Goal: Task Accomplishment & Management: Manage account settings

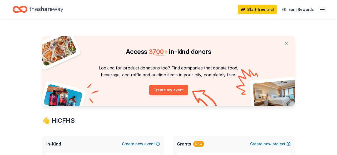
click at [323, 10] on icon "button" at bounding box center [322, 9] width 6 height 6
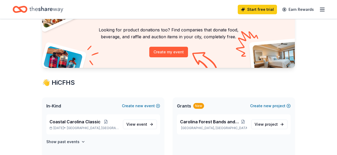
scroll to position [110, 0]
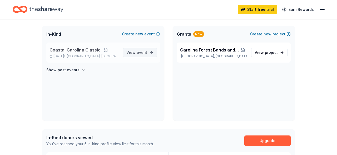
click at [140, 52] on span "event" at bounding box center [142, 52] width 11 height 4
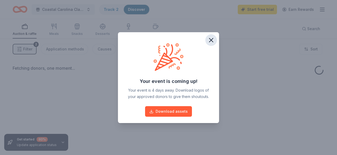
click at [211, 39] on icon "button" at bounding box center [211, 39] width 7 height 7
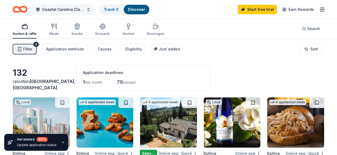
click at [89, 8] on button "Coastal Carolina Classic" at bounding box center [63, 9] width 63 height 11
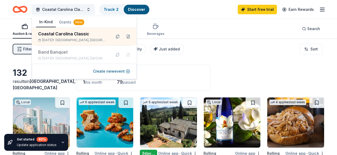
click at [222, 18] on div "Coastal Carolina Classic Track · 2 Discover Start free trial Earn Rewards" at bounding box center [168, 9] width 337 height 19
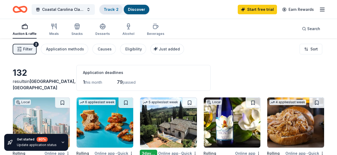
click at [103, 6] on div "Track · 2" at bounding box center [111, 9] width 23 height 9
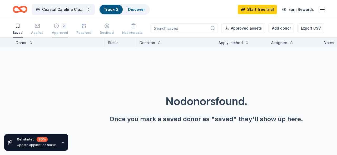
click at [58, 26] on div "2" at bounding box center [60, 25] width 16 height 5
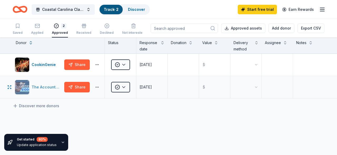
click at [43, 87] on div "The Accounting Doctor" at bounding box center [47, 87] width 31 height 6
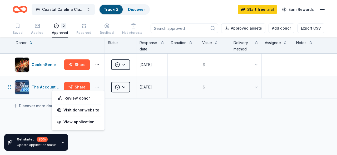
click at [98, 87] on button "button" at bounding box center [97, 87] width 11 height 4
click at [19, 87] on img "button" at bounding box center [22, 87] width 14 height 14
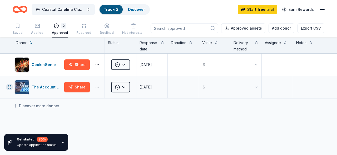
click at [11, 88] on icon "button" at bounding box center [9, 87] width 4 height 4
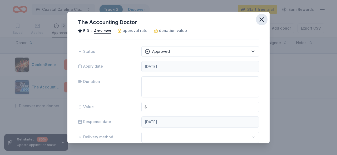
click at [261, 19] on icon "button" at bounding box center [261, 19] width 7 height 7
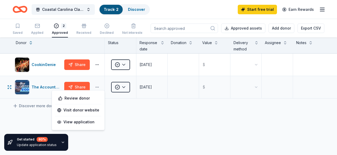
click at [100, 87] on button "button" at bounding box center [97, 87] width 11 height 4
drag, startPoint x: 186, startPoint y: 119, endPoint x: 184, endPoint y: 115, distance: 4.9
click at [186, 119] on div "CookinGenie Share Approved 07/29/2025 $ The Accounting Doctor Share Approved 09…" at bounding box center [168, 125] width 337 height 144
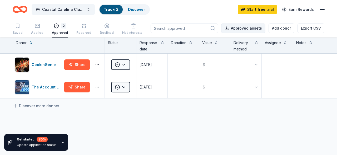
click at [256, 31] on button "Approved assets" at bounding box center [243, 27] width 44 height 9
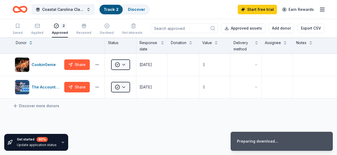
click at [201, 11] on div "Coastal Carolina Classic Track · 2 Discover Start free trial Earn Rewards" at bounding box center [169, 9] width 312 height 12
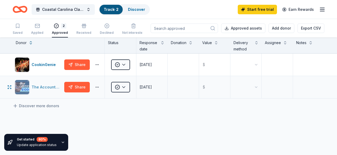
click at [42, 86] on div "The Accounting Doctor" at bounding box center [47, 87] width 31 height 6
click at [10, 87] on icon "button" at bounding box center [9, 87] width 4 height 4
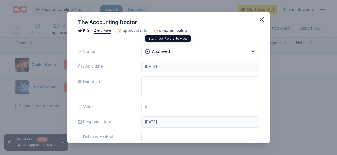
click at [163, 29] on span "donation value" at bounding box center [173, 30] width 28 height 6
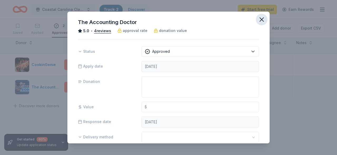
click at [260, 16] on icon "button" at bounding box center [261, 19] width 7 height 7
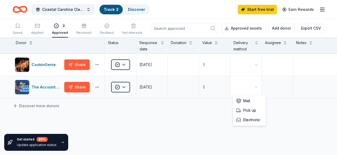
click at [258, 86] on html "Coastal Carolina Classic Track · 2 Discover Start free trial Earn Rewards Saved…" at bounding box center [168, 77] width 337 height 155
click at [252, 81] on html "Coastal Carolina Classic Track · 2 Discover Start free trial Earn Rewards Saved…" at bounding box center [168, 77] width 337 height 155
click at [141, 121] on div "CookinGenie Share Approved 07/29/2025 $ The Accounting Doctor Share Approved 09…" at bounding box center [168, 125] width 337 height 144
click at [256, 86] on html "Coastal Carolina Classic Track · 2 Discover Start free trial Earn Rewards Saved…" at bounding box center [168, 77] width 337 height 155
click at [250, 110] on div "Discover more donors" at bounding box center [168, 105] width 337 height 15
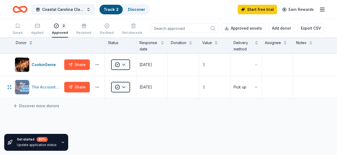
click at [50, 87] on div "The Accounting Doctor" at bounding box center [47, 87] width 31 height 6
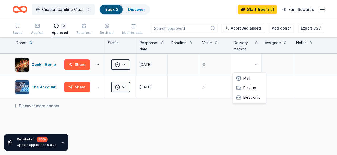
click at [247, 62] on html "Coastal Carolina Classic Track · 2 Discover Start free trial Earn Rewards Saved…" at bounding box center [168, 77] width 337 height 155
click at [220, 116] on div "CookinGenie Share Approved 07/29/2025 $ Pick up The Accounting Doctor Share App…" at bounding box center [168, 125] width 337 height 144
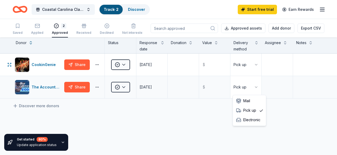
click at [259, 91] on html "Coastal Carolina Classic Track · 2 Discover Start free trial Earn Rewards Saved…" at bounding box center [168, 77] width 337 height 155
click at [254, 89] on html "Coastal Carolina Classic Track · 2 Discover Start free trial Earn Rewards Saved…" at bounding box center [168, 77] width 337 height 155
click at [124, 88] on html "Coastal Carolina Classic Track · 2 Discover Start free trial Earn Rewards Saved…" at bounding box center [168, 77] width 337 height 155
click at [98, 114] on html "Coastal Carolina Classic Track · 2 Discover Start free trial Earn Rewards Saved…" at bounding box center [168, 77] width 337 height 155
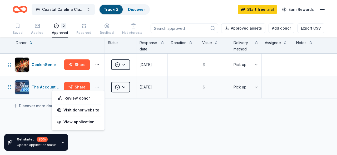
click at [101, 86] on button "button" at bounding box center [97, 87] width 11 height 4
click at [141, 128] on div "CookinGenie Share Approved 07/29/2025 $ Pick up The Accounting Doctor Share App…" at bounding box center [168, 125] width 337 height 144
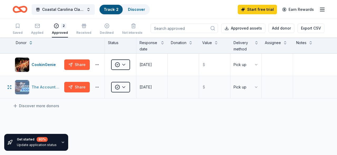
click at [40, 86] on div "The Accounting Doctor" at bounding box center [47, 87] width 31 height 6
click at [80, 28] on div "Received" at bounding box center [83, 29] width 15 height 12
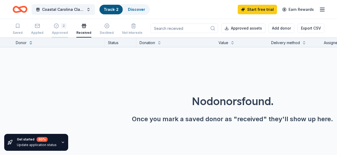
click at [52, 31] on div "Approved" at bounding box center [60, 33] width 16 height 4
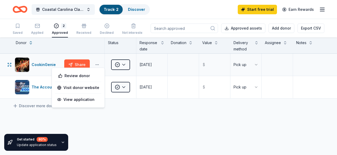
click at [98, 63] on button "button" at bounding box center [97, 64] width 11 height 4
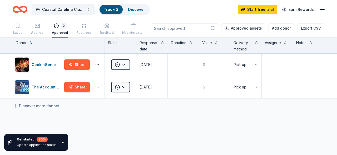
click at [98, 121] on div "CookinGenie Share Approved 07/29/2025 $ Pick up The Accounting Doctor Share App…" at bounding box center [168, 125] width 337 height 144
click at [126, 61] on html "Coastal Carolina Classic Track · 2 Discover Start free trial Earn Rewards Saved…" at bounding box center [168, 77] width 337 height 155
click at [122, 90] on div "Received" at bounding box center [130, 88] width 36 height 9
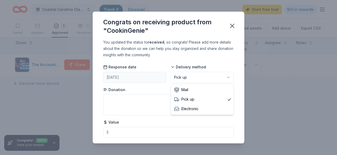
click at [200, 75] on html "Coastal Carolina Classic Track · 2 Discover Start free trial $10 in rewards Sav…" at bounding box center [168, 77] width 337 height 155
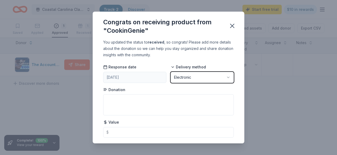
scroll to position [13, 0]
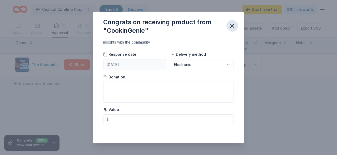
click at [234, 26] on icon "button" at bounding box center [232, 25] width 7 height 7
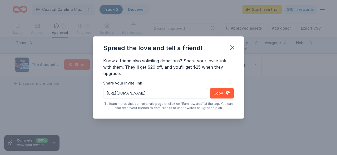
click at [99, 64] on div "Know a friend also soliciting donations? Share your invite link with them. They…" at bounding box center [169, 87] width 152 height 61
click at [234, 44] on icon "button" at bounding box center [232, 47] width 7 height 7
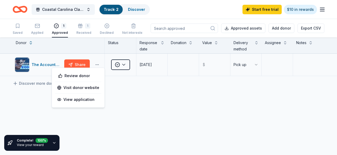
click at [98, 65] on button "button" at bounding box center [97, 64] width 11 height 4
click at [194, 67] on textarea at bounding box center [183, 64] width 30 height 21
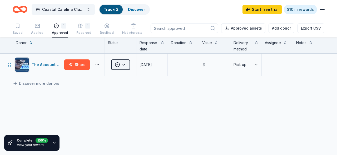
click at [124, 64] on html "Coastal Carolina Classic Track · 2 Discover Start free trial $10 in rewards Sav…" at bounding box center [168, 77] width 337 height 155
click at [125, 87] on div "Received" at bounding box center [130, 88] width 36 height 9
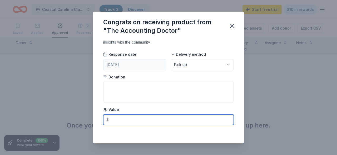
click at [128, 117] on input "text" at bounding box center [168, 119] width 131 height 11
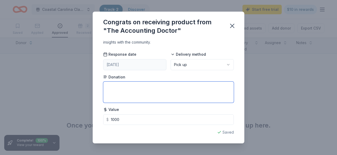
type input "1000.00"
click at [153, 85] on textarea at bounding box center [168, 91] width 131 height 21
type textarea "gift certificate"
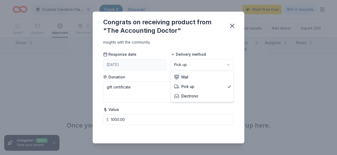
click at [224, 64] on html "Coastal Carolina Classic Track · 2 Discover Start free trial $10 in rewards Sav…" at bounding box center [168, 77] width 337 height 155
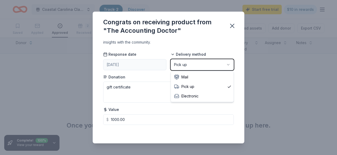
click at [226, 39] on html "Coastal Carolina Classic Track · 2 Discover Start free trial $10 in rewards Sav…" at bounding box center [168, 77] width 337 height 155
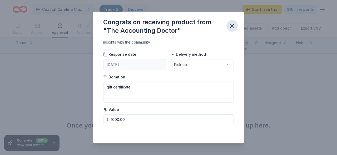
click at [236, 24] on button "button" at bounding box center [233, 26] width 12 height 12
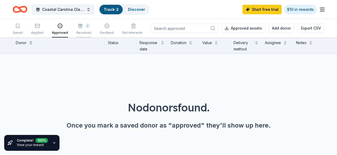
click at [85, 31] on div "Received" at bounding box center [83, 30] width 15 height 4
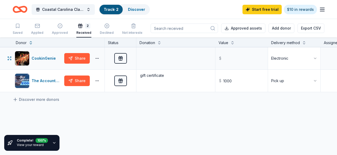
click at [315, 58] on html "Coastal Carolina Classic Track · 2 Discover Start free trial $10 in rewards Sav…" at bounding box center [168, 77] width 337 height 155
click at [9, 81] on icon "button" at bounding box center [9, 80] width 4 height 4
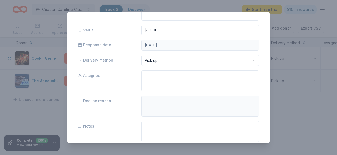
scroll to position [93, 0]
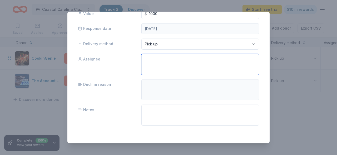
click at [232, 64] on textarea at bounding box center [200, 64] width 118 height 21
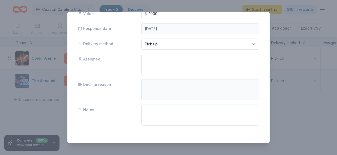
click at [127, 69] on div "Assignee" at bounding box center [105, 64] width 54 height 21
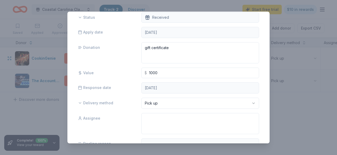
scroll to position [61, 0]
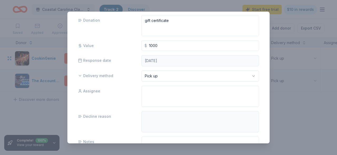
click at [256, 75] on html "Coastal Carolina Classic Track · 2 Discover Start free trial $10 in rewards Sav…" at bounding box center [168, 77] width 337 height 155
click at [262, 72] on div "The Accounting Doctor 5.0 • 4 reviews approval rate donation value Status Recei…" at bounding box center [168, 78] width 202 height 132
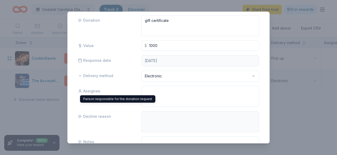
scroll to position [0, 0]
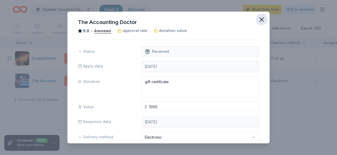
click at [263, 19] on icon "button" at bounding box center [261, 19] width 7 height 7
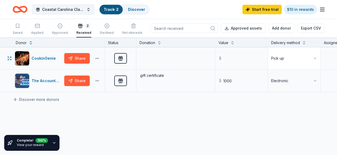
click at [302, 55] on html "Coastal Carolina Classic Track · 2 Discover Start free trial $10 in rewards Sav…" at bounding box center [168, 77] width 337 height 155
click at [183, 106] on div "Discover more donors" at bounding box center [232, 99] width 465 height 15
click at [55, 30] on div "Approved" at bounding box center [60, 29] width 16 height 12
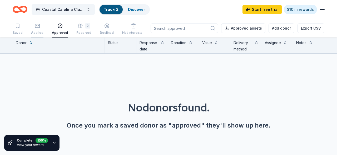
click at [41, 32] on div "Applied" at bounding box center [37, 33] width 12 height 4
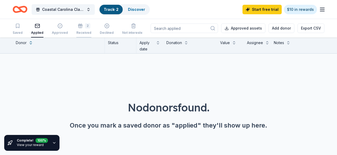
click at [83, 32] on div "Received" at bounding box center [83, 30] width 15 height 4
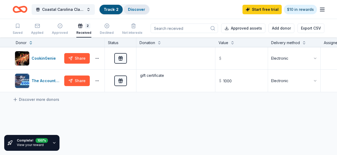
click at [132, 7] on link "Discover" at bounding box center [136, 9] width 17 height 4
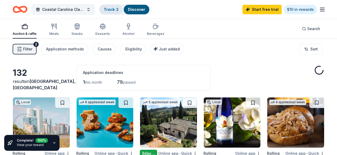
click at [107, 10] on link "Track · 2" at bounding box center [111, 9] width 15 height 4
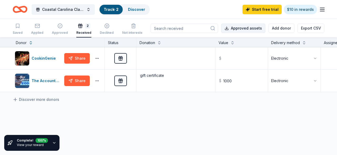
click at [256, 28] on button "Approved assets" at bounding box center [243, 27] width 44 height 9
click at [48, 57] on div "CookinGenie" at bounding box center [45, 58] width 26 height 6
click at [55, 78] on div "The Accounting Doctor" at bounding box center [47, 80] width 31 height 6
click at [37, 31] on div "Applied" at bounding box center [37, 33] width 12 height 4
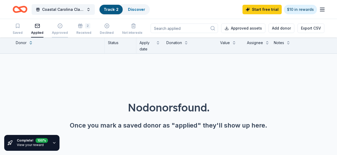
click at [60, 26] on icon "button" at bounding box center [59, 25] width 5 height 5
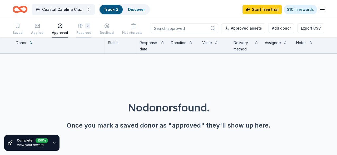
click at [76, 29] on div "2 Received" at bounding box center [83, 29] width 15 height 12
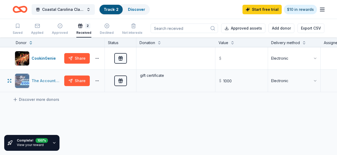
click at [34, 80] on div "The Accounting Doctor" at bounding box center [47, 80] width 31 height 6
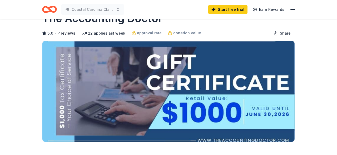
scroll to position [27, 0]
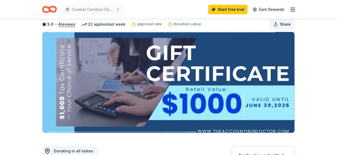
click at [287, 24] on span "Share" at bounding box center [285, 24] width 11 height 6
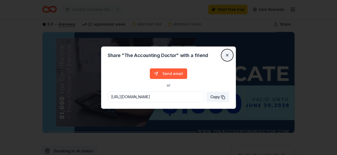
click at [226, 54] on button "Close" at bounding box center [227, 55] width 11 height 11
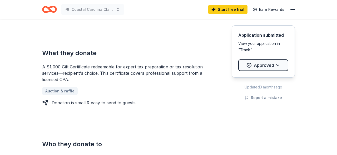
scroll to position [192, 0]
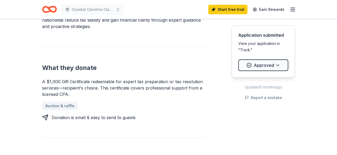
drag, startPoint x: 71, startPoint y: 93, endPoint x: 40, endPoint y: 72, distance: 37.3
drag, startPoint x: 41, startPoint y: 80, endPoint x: 76, endPoint y: 87, distance: 35.5
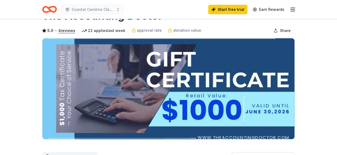
scroll to position [0, 0]
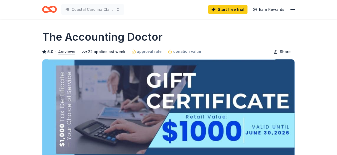
click at [224, 122] on img at bounding box center [168, 109] width 252 height 101
click at [233, 98] on img at bounding box center [168, 109] width 252 height 101
click at [283, 49] on span "Share" at bounding box center [285, 51] width 11 height 6
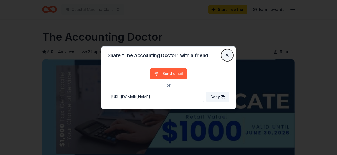
click at [226, 54] on button "Close" at bounding box center [227, 55] width 11 height 11
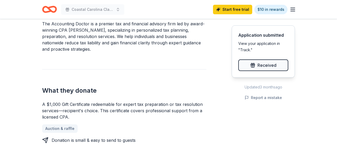
scroll to position [219, 0]
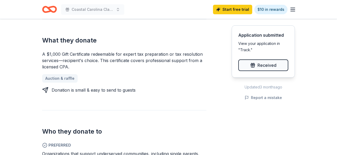
drag, startPoint x: 80, startPoint y: 68, endPoint x: 51, endPoint y: 55, distance: 31.3
click at [51, 55] on div "A $1,000 Gift Certificate redeemable for expert tax preparation or tax resoluti…" at bounding box center [124, 60] width 164 height 19
drag, startPoint x: 46, startPoint y: 55, endPoint x: 126, endPoint y: 40, distance: 81.8
click at [90, 57] on div "A $1,000 Gift Certificate redeemable for expert tax preparation or tax resoluti…" at bounding box center [124, 60] width 164 height 19
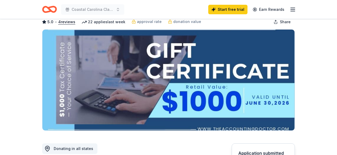
scroll to position [27, 0]
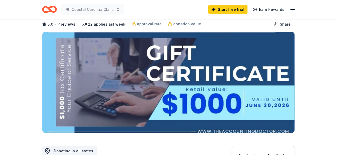
click at [238, 82] on img at bounding box center [168, 82] width 252 height 101
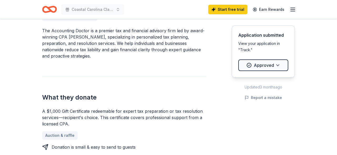
scroll to position [164, 0]
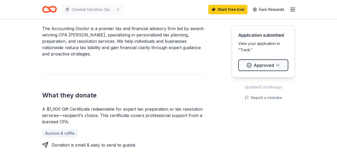
drag, startPoint x: 71, startPoint y: 121, endPoint x: 45, endPoint y: 105, distance: 30.7
click at [45, 105] on div "What they donate A $1,000 Gift Certificate redeemable for expert tax preparatio…" at bounding box center [124, 111] width 164 height 74
drag, startPoint x: 43, startPoint y: 97, endPoint x: 85, endPoint y: 97, distance: 41.1
click at [85, 97] on h2 "What they donate" at bounding box center [124, 95] width 164 height 8
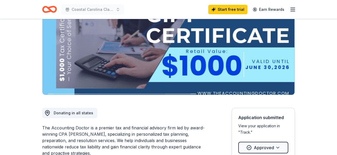
scroll to position [82, 0]
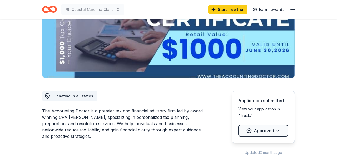
click at [213, 58] on img at bounding box center [168, 27] width 252 height 101
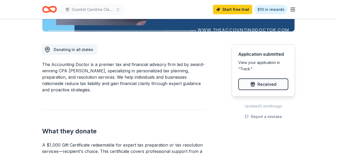
scroll to position [164, 0]
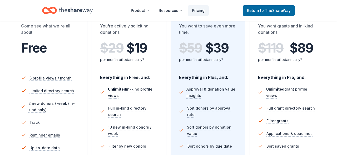
scroll to position [110, 0]
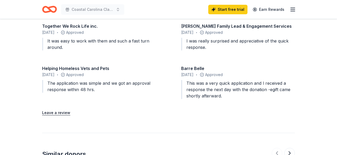
scroll to position [603, 0]
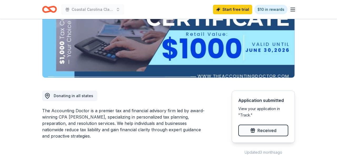
scroll to position [82, 0]
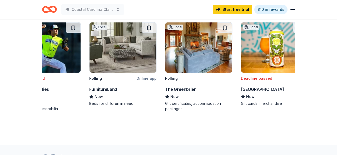
scroll to position [0, 95]
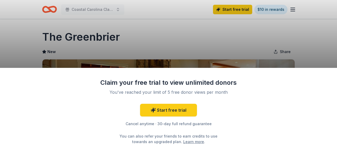
click at [336, 53] on div "Claim your free trial to view unlimited donors You've reached your limit of 5 f…" at bounding box center [168, 77] width 337 height 155
click at [57, 7] on div "Claim your free trial to view unlimited donors You've reached your limit of 5 f…" at bounding box center [168, 77] width 337 height 155
click at [46, 12] on div "Claim your free trial to view unlimited donors You've reached your limit of 5 f…" at bounding box center [168, 77] width 337 height 155
click at [55, 11] on div "Claim your free trial to view unlimited donors You've reached your limit of 5 f…" at bounding box center [168, 77] width 337 height 155
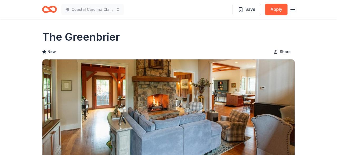
scroll to position [9, 0]
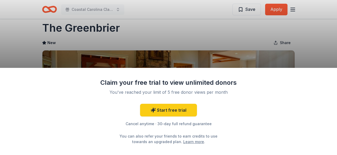
click at [189, 144] on link "Learn more" at bounding box center [193, 142] width 21 height 6
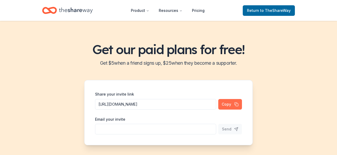
click at [229, 102] on button "Copy" at bounding box center [230, 104] width 24 height 11
click at [151, 131] on input "Share your invite link" at bounding box center [155, 129] width 121 height 11
click at [138, 128] on input "Share your invite link" at bounding box center [155, 129] width 121 height 11
click at [227, 105] on button "Copy" at bounding box center [230, 104] width 24 height 11
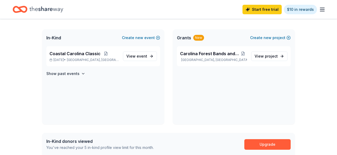
scroll to position [110, 0]
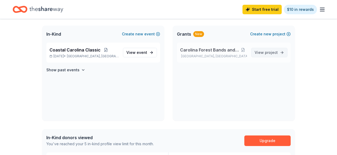
click at [261, 52] on span "View project" at bounding box center [266, 52] width 23 height 6
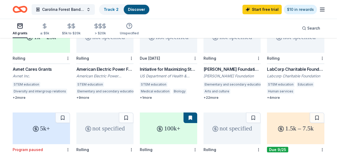
scroll to position [164, 0]
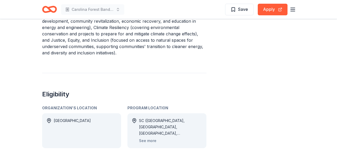
scroll to position [301, 0]
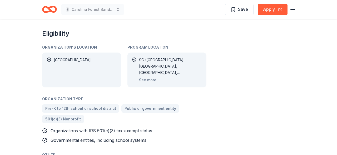
click at [139, 68] on div "SC ([GEOGRAPHIC_DATA], [GEOGRAPHIC_DATA], [GEOGRAPHIC_DATA], [GEOGRAPHIC_DATA],…" at bounding box center [166, 69] width 79 height 35
click at [144, 77] on button "See more" at bounding box center [147, 80] width 17 height 6
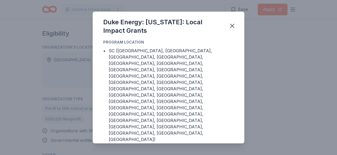
click at [271, 77] on div "Duke Energy: [US_STATE]: Local Impact Grants Program Location • [GEOGRAPHIC_DAT…" at bounding box center [168, 77] width 337 height 155
